Goal: Transaction & Acquisition: Purchase product/service

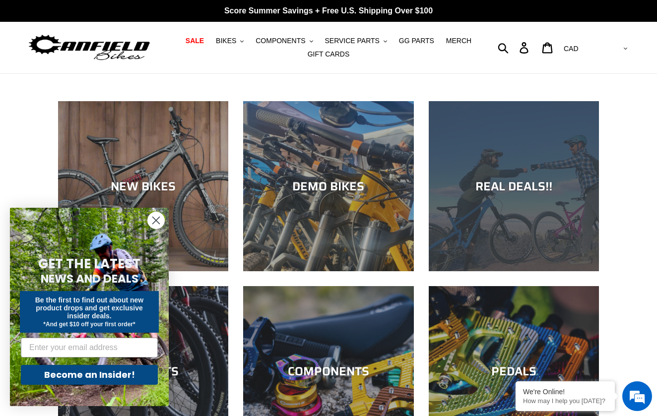
click at [505, 186] on div "REAL DEALS!!" at bounding box center [514, 186] width 170 height 14
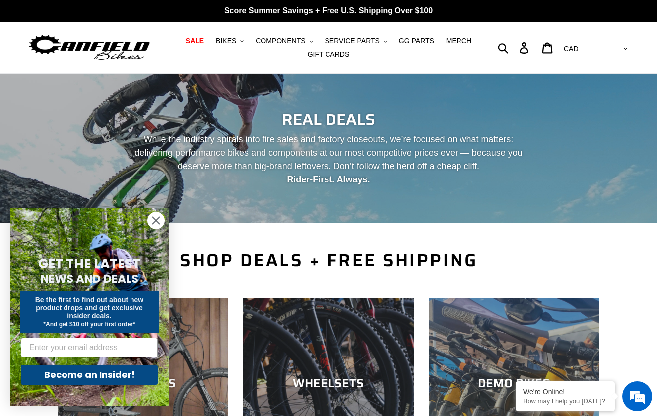
scroll to position [26, 0]
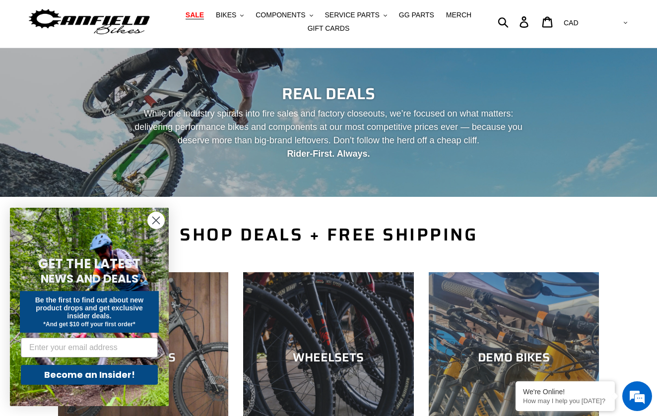
click at [157, 218] on circle "Close dialog" at bounding box center [156, 220] width 16 height 16
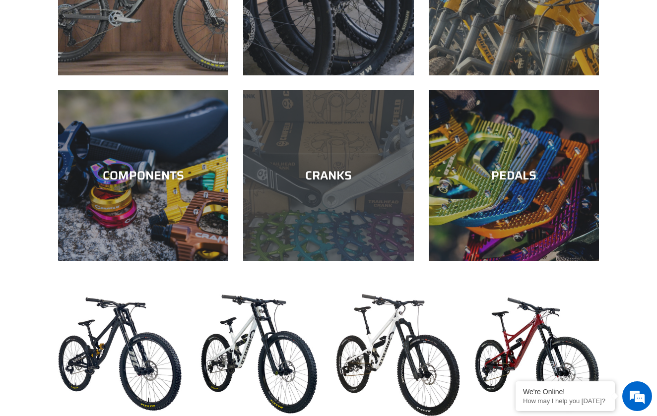
scroll to position [396, 0]
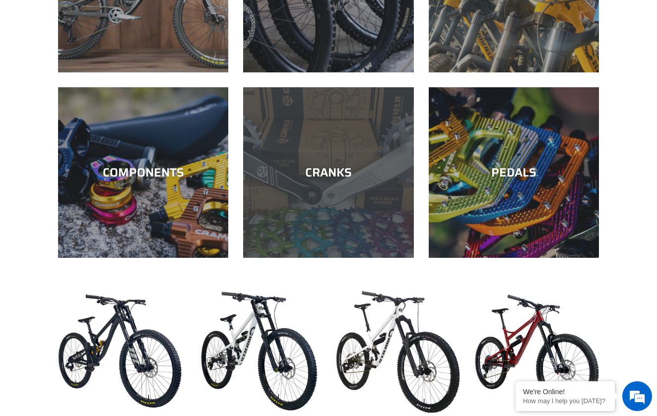
click at [337, 258] on div "CRANKS" at bounding box center [328, 258] width 170 height 0
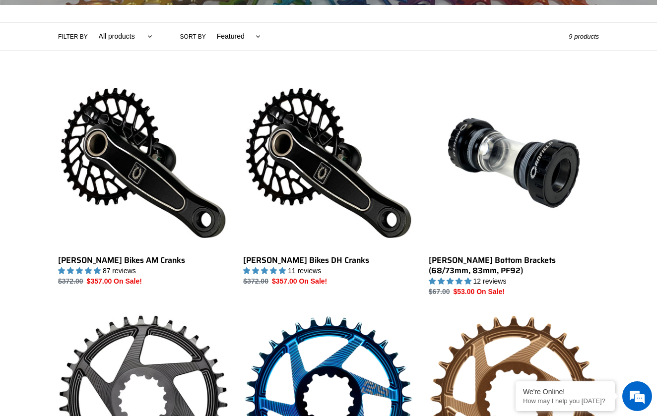
scroll to position [269, 0]
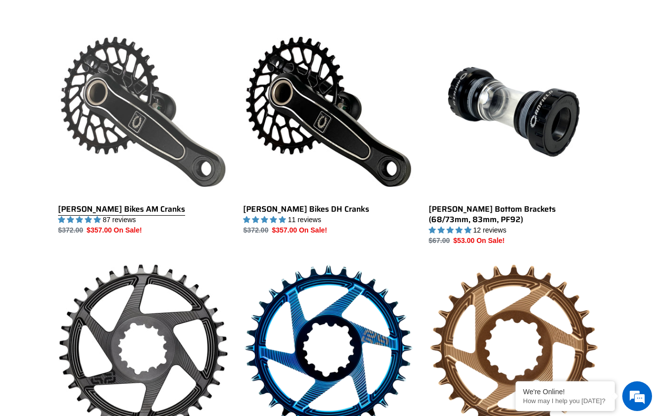
click at [134, 134] on link "Canfield Bikes AM Cranks" at bounding box center [143, 131] width 170 height 209
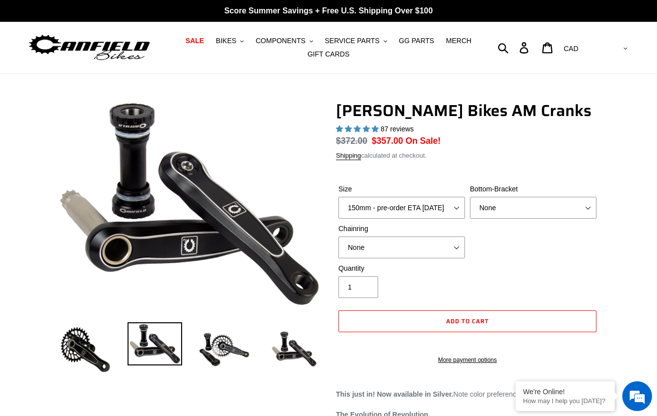
select select "highest-rating"
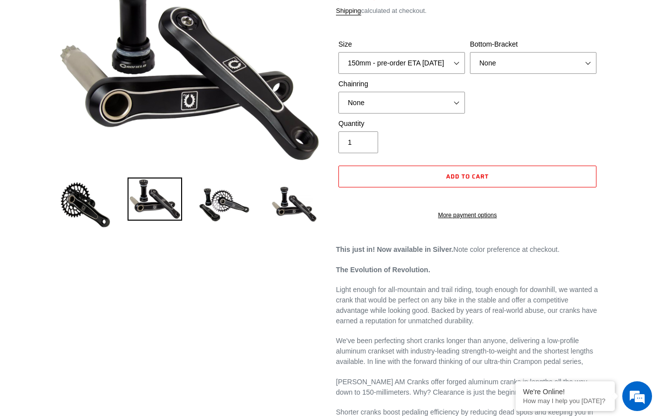
scroll to position [147, 0]
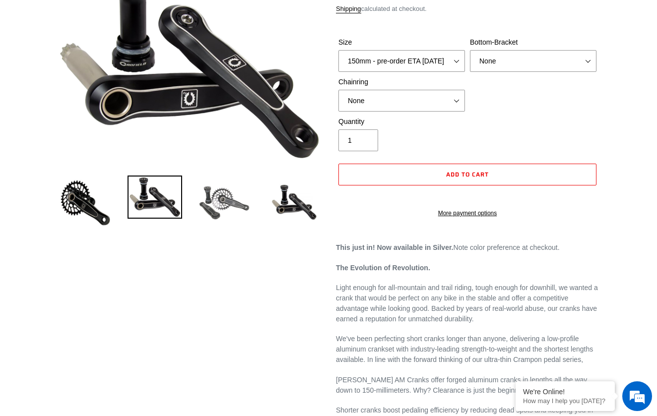
click at [225, 201] on img at bounding box center [224, 203] width 55 height 55
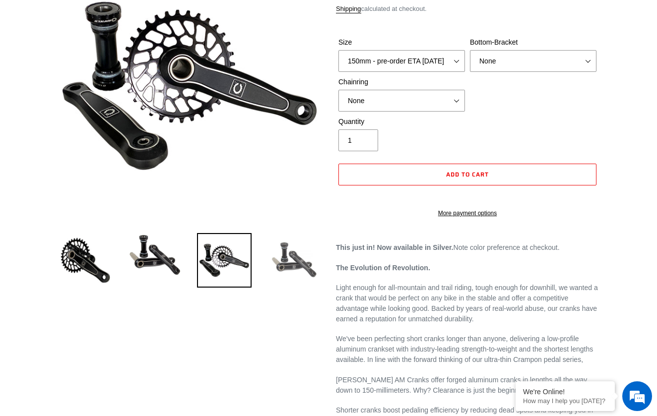
scroll to position [0, 0]
click at [292, 264] on img at bounding box center [293, 260] width 55 height 55
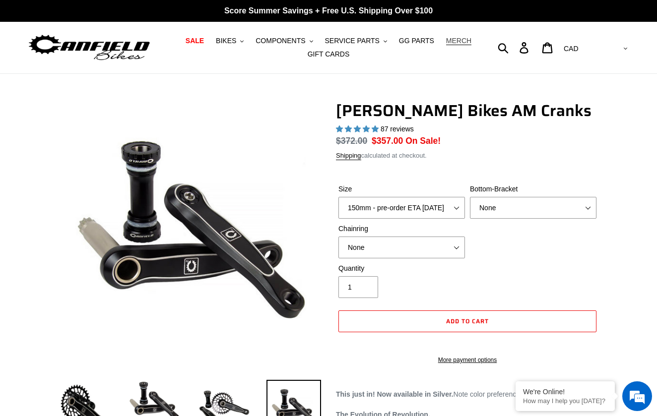
click at [453, 45] on span "MERCH" at bounding box center [458, 41] width 25 height 8
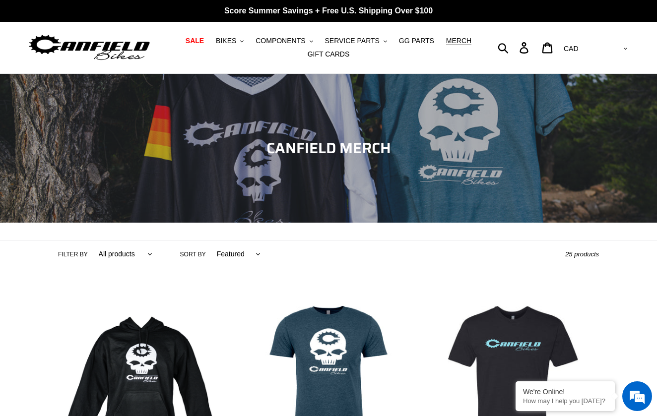
click at [127, 45] on img at bounding box center [89, 47] width 124 height 31
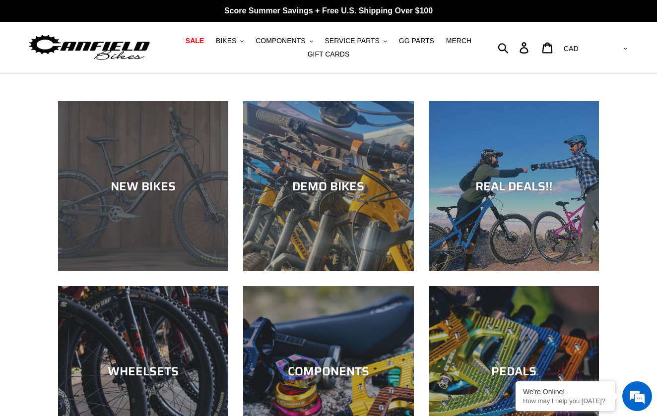
click at [147, 271] on div "NEW BIKES" at bounding box center [143, 271] width 170 height 0
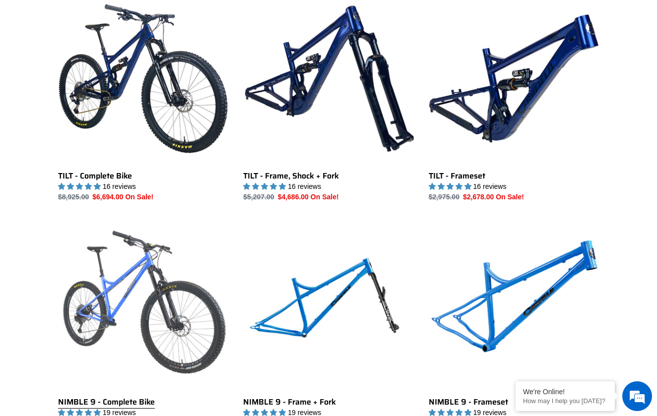
scroll to position [1133, 0]
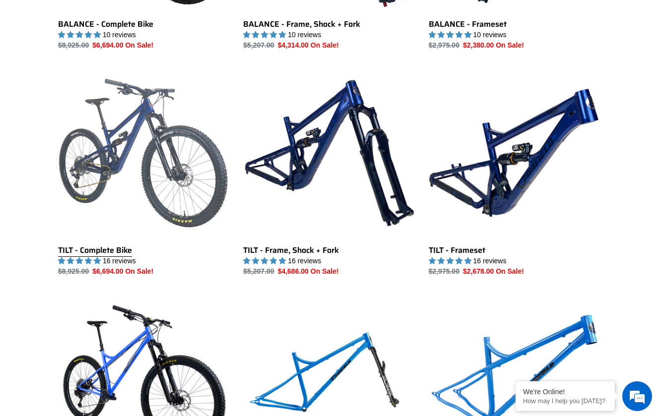
click at [106, 163] on link "TILT - Complete Bike" at bounding box center [143, 172] width 170 height 209
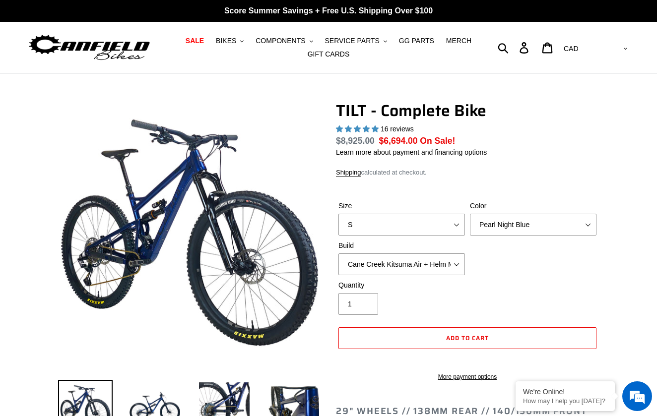
select select "highest-rating"
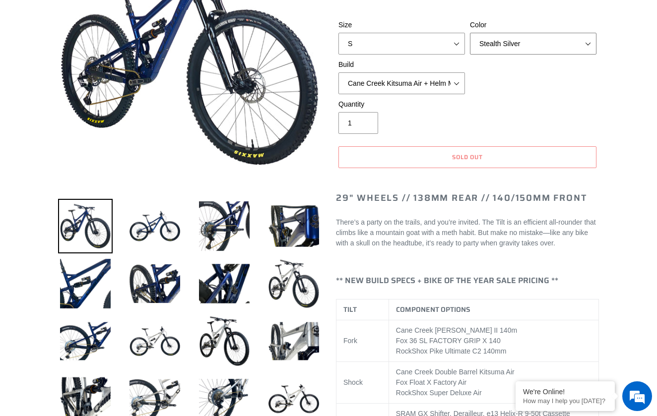
scroll to position [175, 0]
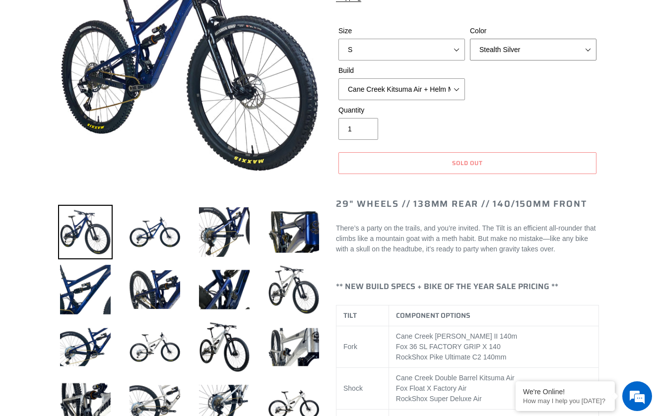
select select "Raw"
select select "L"
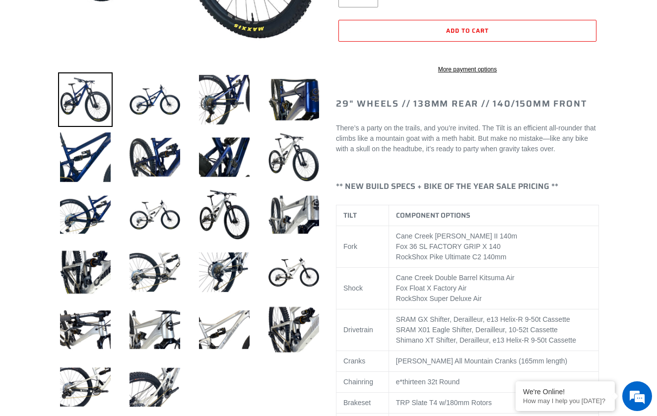
scroll to position [401, 0]
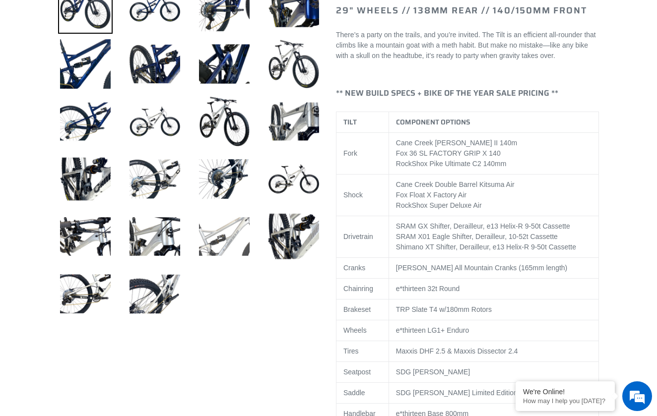
click at [229, 244] on img at bounding box center [224, 236] width 55 height 55
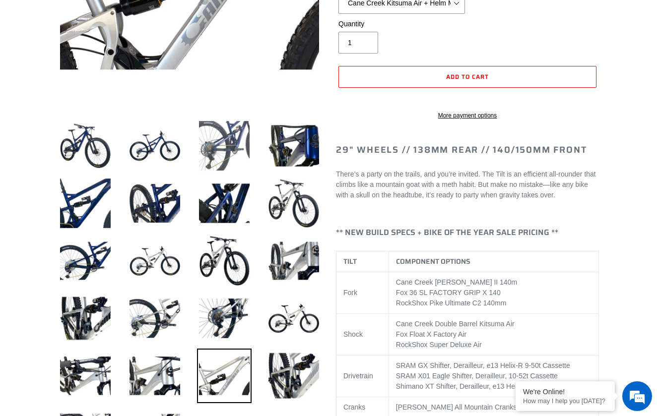
scroll to position [271, 0]
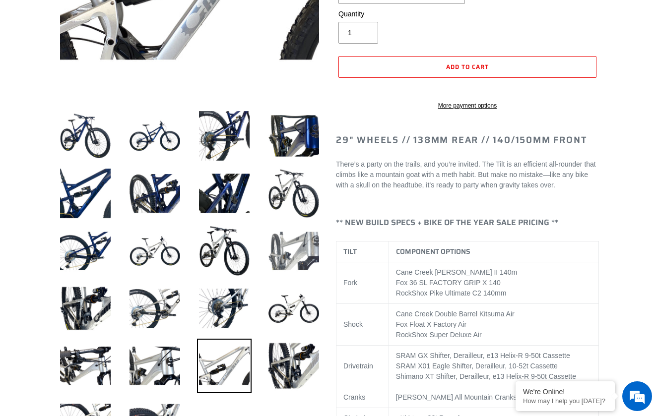
click at [295, 263] on img at bounding box center [293, 251] width 55 height 55
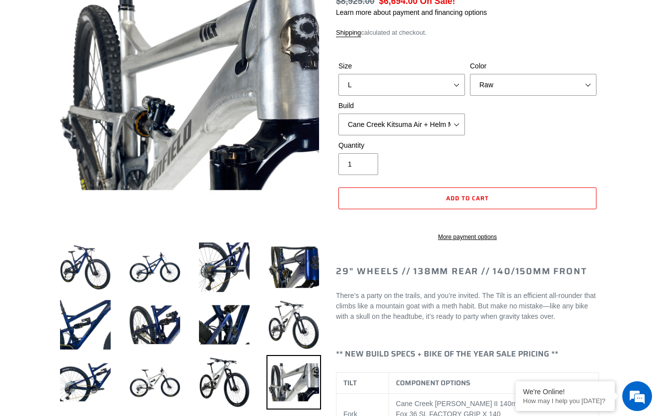
scroll to position [123, 0]
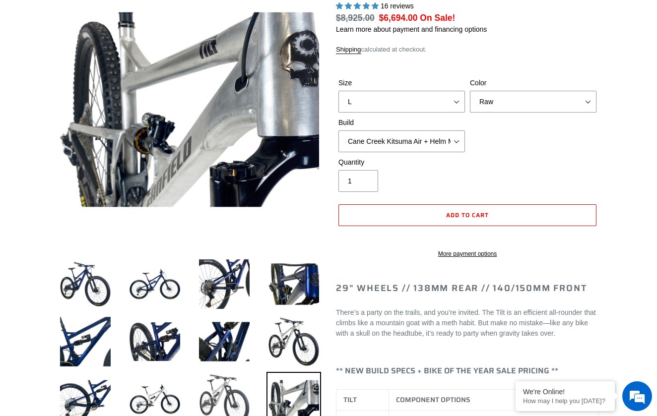
click at [215, 396] on img at bounding box center [224, 399] width 55 height 55
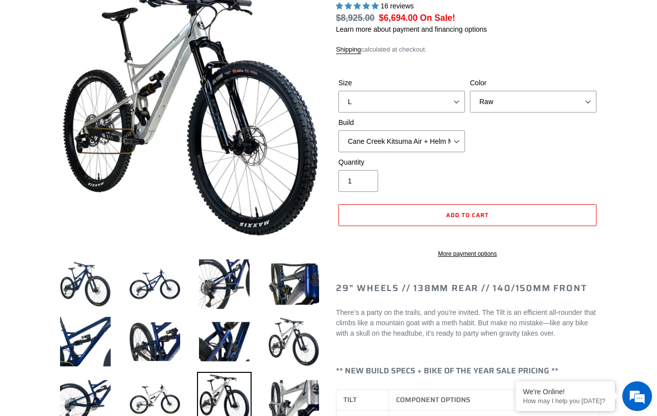
click at [183, 397] on li at bounding box center [216, 402] width 69 height 58
click at [170, 395] on img at bounding box center [155, 399] width 55 height 55
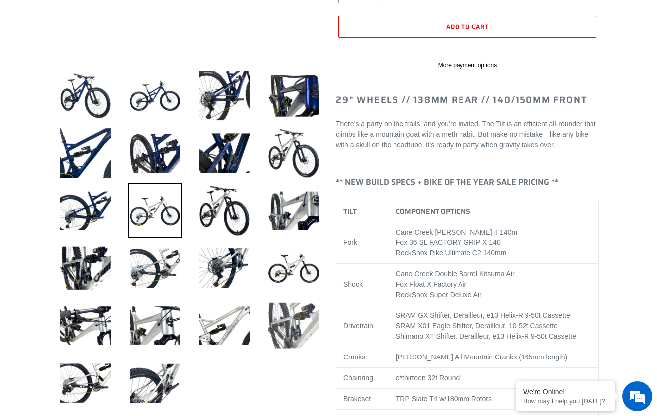
scroll to position [313, 0]
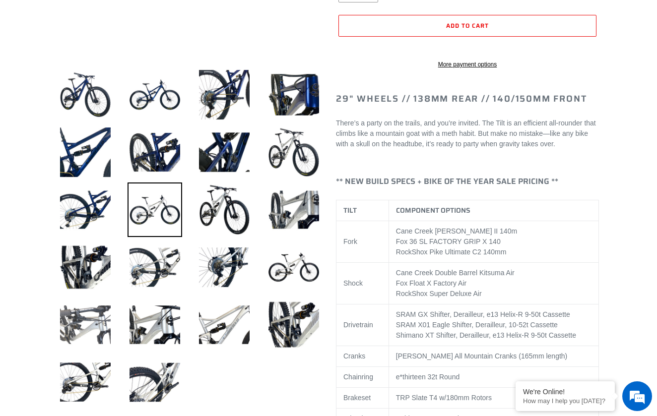
click at [97, 337] on img at bounding box center [85, 325] width 55 height 55
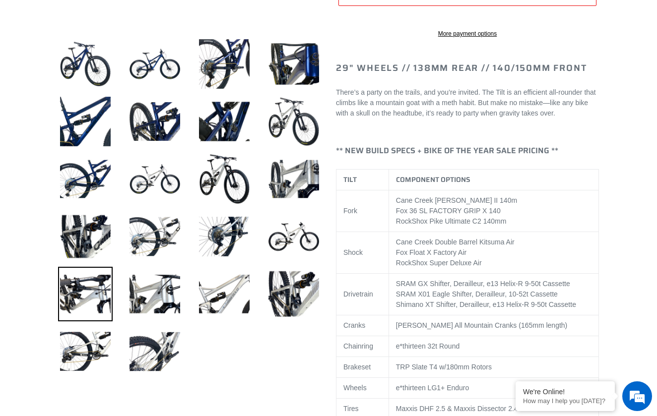
scroll to position [344, 0]
click at [305, 246] on img at bounding box center [293, 236] width 55 height 55
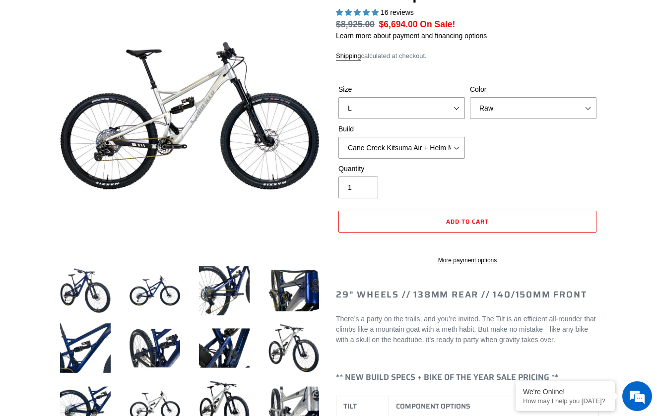
scroll to position [107, 0]
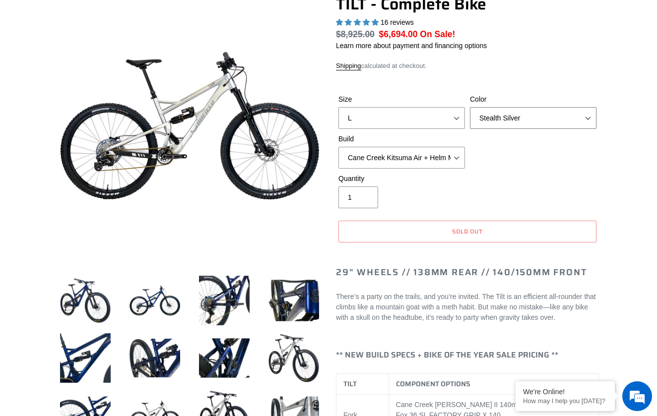
select select "Pearl Night Blue"
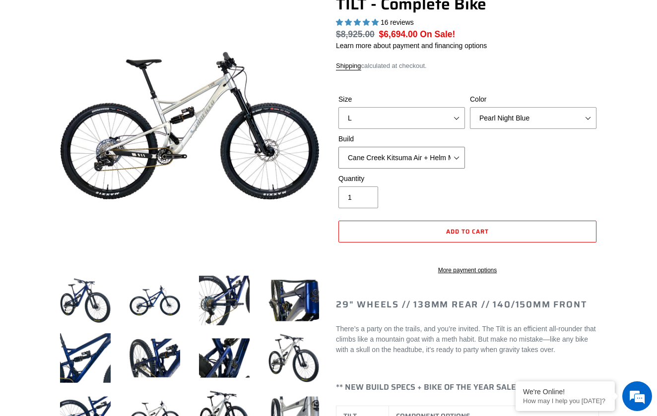
select select "Fox Float X + 36 SL Factory Grip X 140 + Shimano XT"
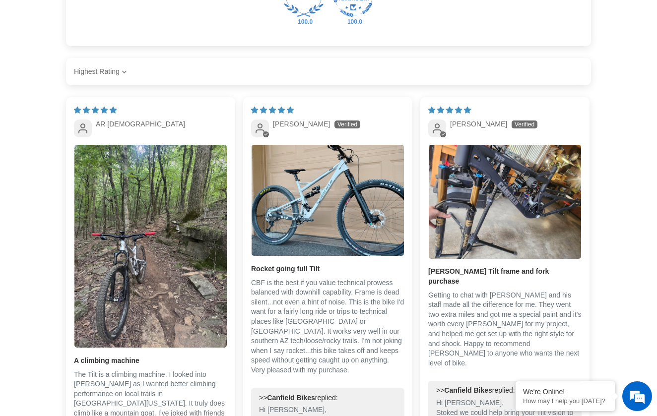
scroll to position [2101, 0]
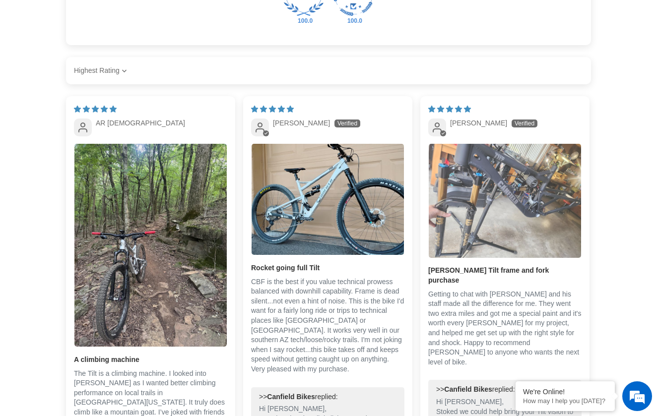
click at [499, 227] on img "Link to user picture 1" at bounding box center [505, 201] width 152 height 114
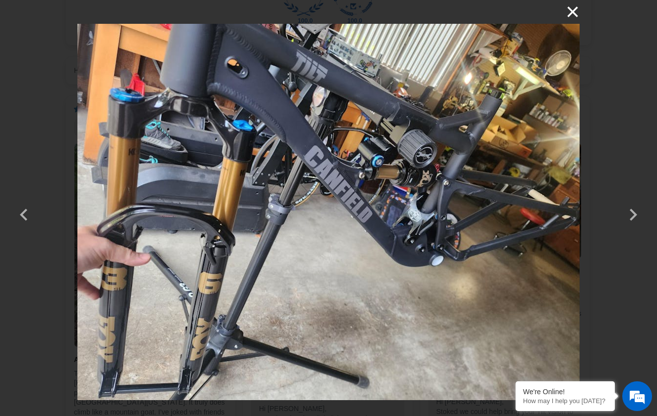
click at [572, 8] on button "×" at bounding box center [568, 12] width 24 height 24
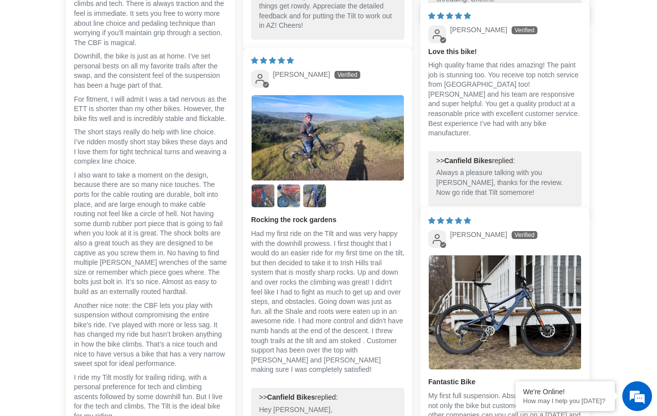
scroll to position [2558, 0]
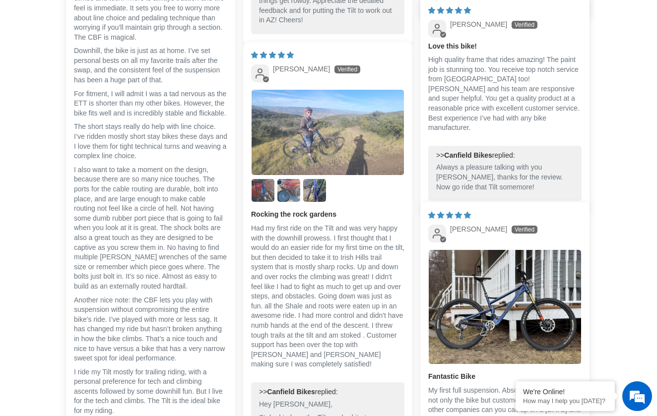
click at [340, 154] on img "Link to user picture 1" at bounding box center [328, 133] width 152 height 86
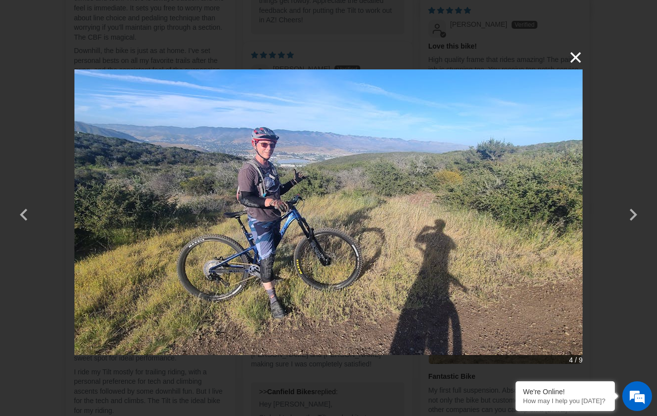
click at [573, 62] on button "×" at bounding box center [571, 58] width 24 height 24
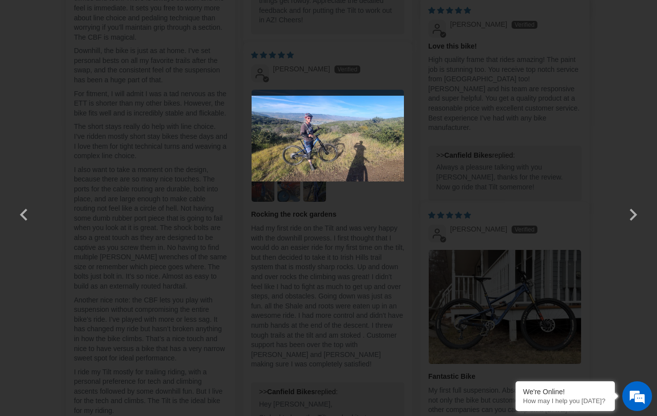
scroll to position [2558, 0]
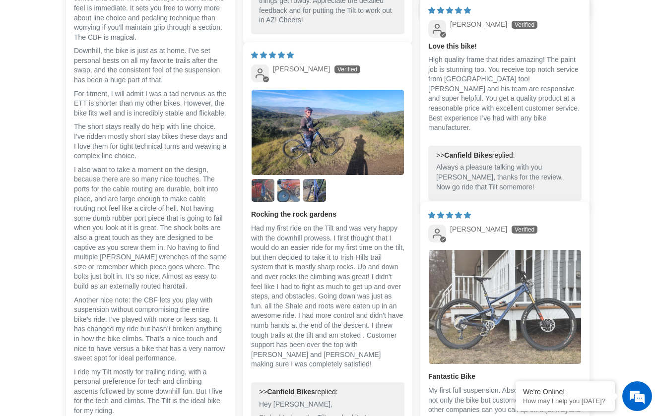
click at [489, 324] on img "Link to user picture 1" at bounding box center [505, 307] width 152 height 114
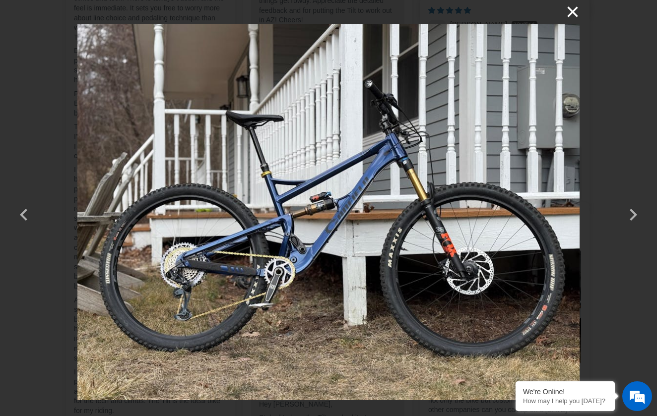
click at [574, 12] on button "×" at bounding box center [568, 12] width 24 height 24
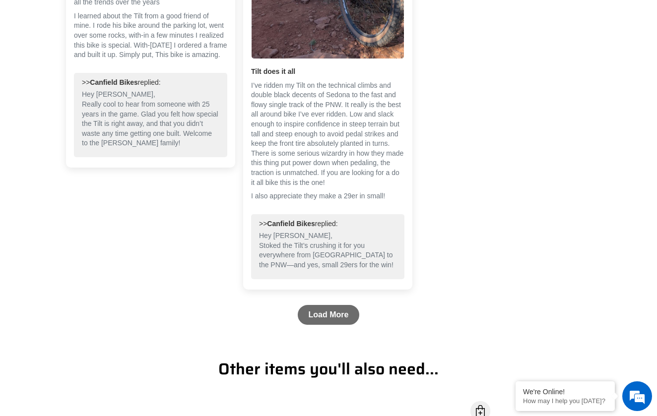
scroll to position [3237, 0]
